Goal: Information Seeking & Learning: Learn about a topic

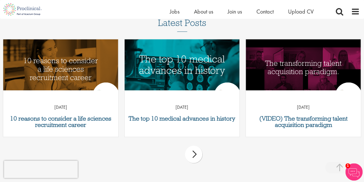
scroll to position [216, 0]
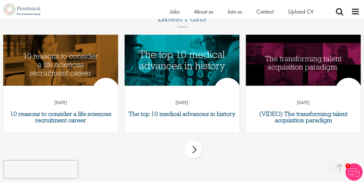
click at [193, 149] on div "next" at bounding box center [193, 149] width 17 height 17
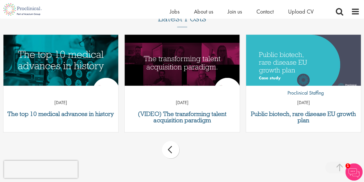
click at [193, 149] on div "prev next" at bounding box center [182, 150] width 364 height 25
click at [175, 12] on span "Jobs" at bounding box center [175, 11] width 10 height 7
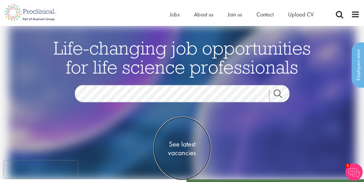
click at [182, 156] on span "See latest vacancies" at bounding box center [183, 148] width 58 height 17
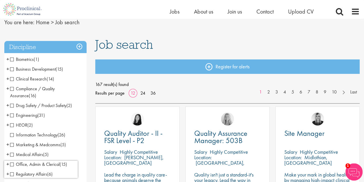
scroll to position [22, 0]
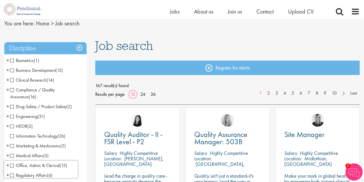
click at [13, 79] on span "Clinical Research" at bounding box center [28, 80] width 37 height 6
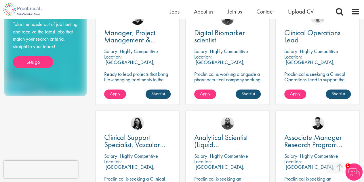
scroll to position [351, 0]
